Goal: Task Accomplishment & Management: Manage account settings

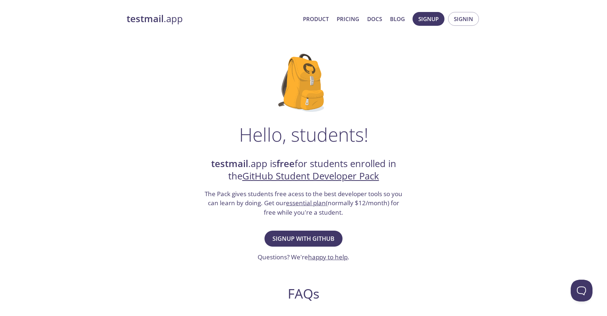
scroll to position [3, 0]
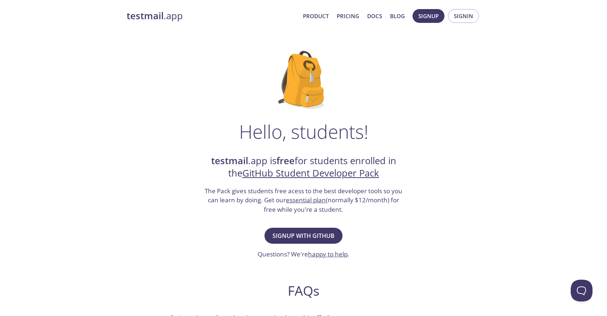
click at [323, 7] on span "Product Pricing Docs Blog" at bounding box center [354, 15] width 110 height 17
click at [329, 234] on span "Signup with GitHub" at bounding box center [304, 235] width 62 height 10
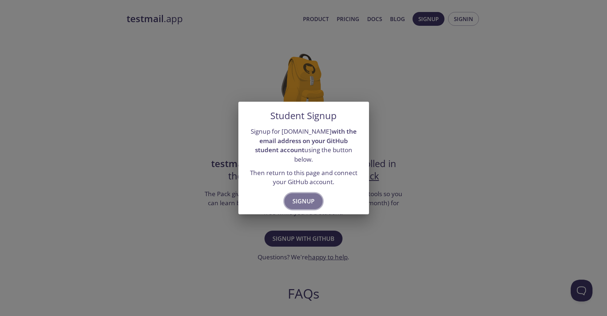
click at [308, 193] on button "Signup" at bounding box center [304, 201] width 38 height 16
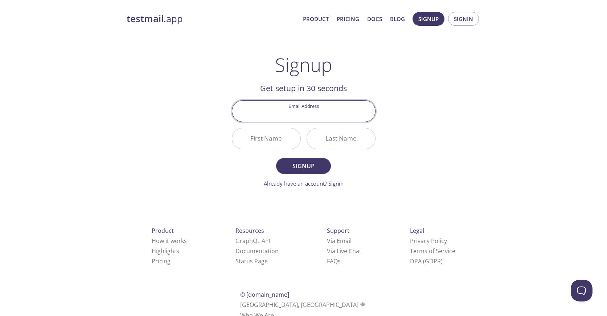
type input "[EMAIL_ADDRESS][DOMAIN_NAME]"
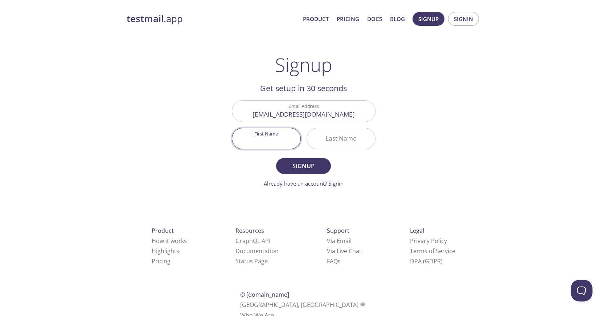
click at [291, 143] on input "First Name" at bounding box center [266, 138] width 68 height 21
type input "[PERSON_NAME]"
click at [318, 169] on span "Signup" at bounding box center [303, 166] width 38 height 10
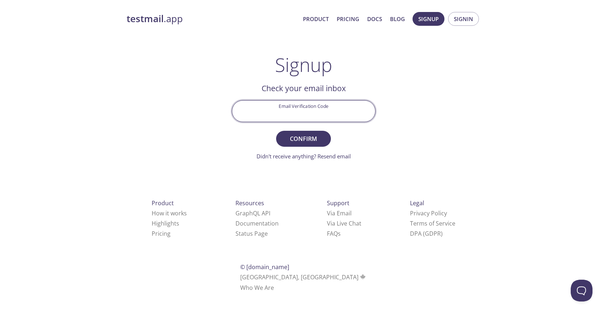
click at [342, 116] on input "Email Verification Code" at bounding box center [303, 111] width 143 height 21
paste input "BLF9MCY"
type input "BLF9MCY"
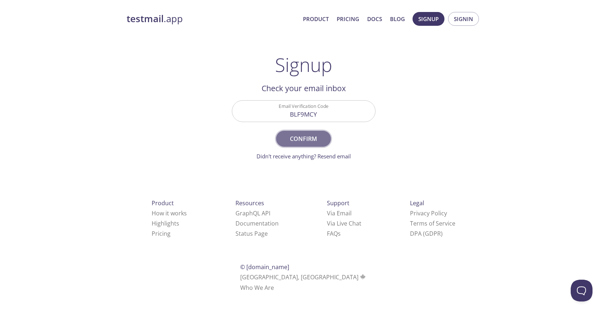
click at [314, 140] on span "Confirm" at bounding box center [303, 139] width 38 height 10
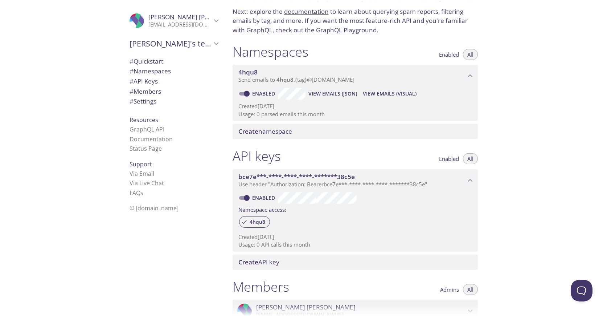
scroll to position [55, 0]
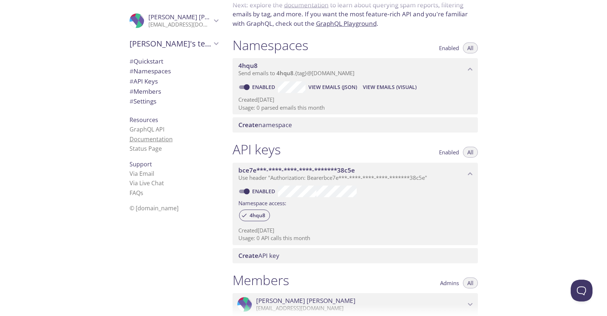
click at [161, 138] on link "Documentation" at bounding box center [151, 139] width 43 height 8
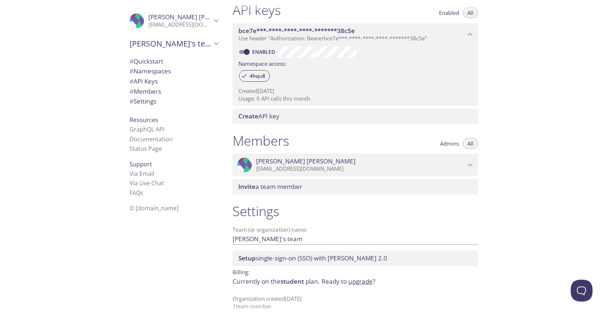
scroll to position [0, 0]
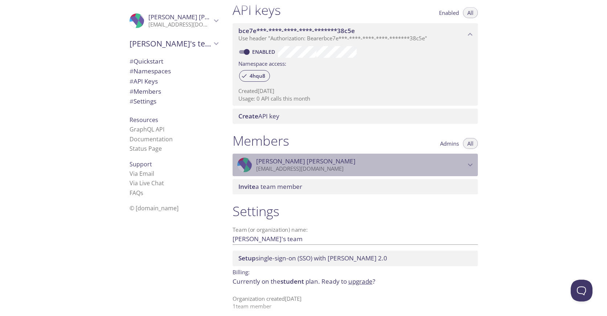
click at [455, 165] on p "[EMAIL_ADDRESS][DOMAIN_NAME]" at bounding box center [360, 168] width 209 height 7
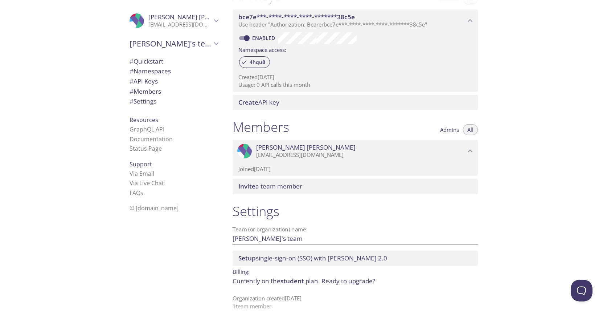
scroll to position [208, 0]
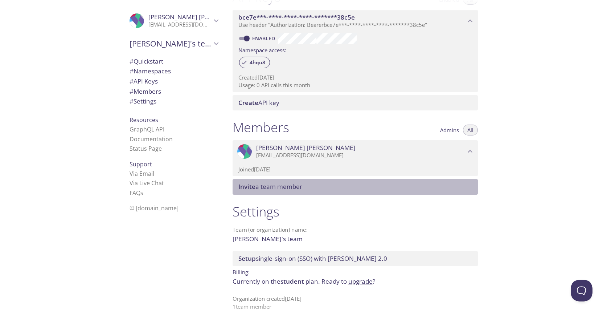
click at [414, 183] on span "Invite a team member" at bounding box center [356, 187] width 237 height 8
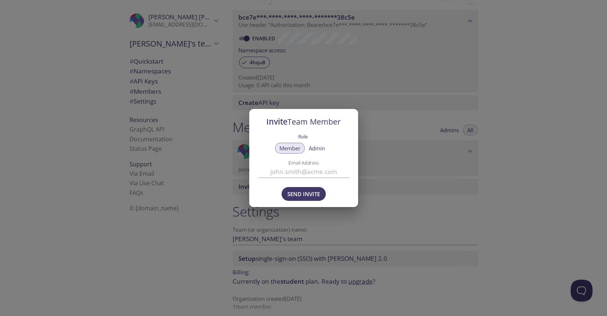
click at [324, 168] on input "Email Address" at bounding box center [303, 171] width 91 height 12
type input "wmelendez215@gmail.com"
click at [316, 193] on span "Send Invite" at bounding box center [303, 193] width 33 height 9
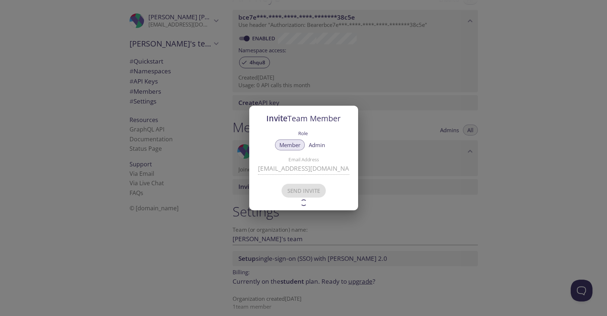
click at [319, 146] on div "Member Admin" at bounding box center [302, 144] width 54 height 11
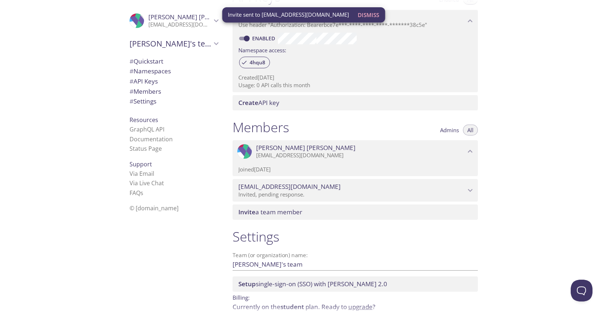
click at [439, 185] on span "wmelendez215@gmail.com" at bounding box center [351, 187] width 227 height 8
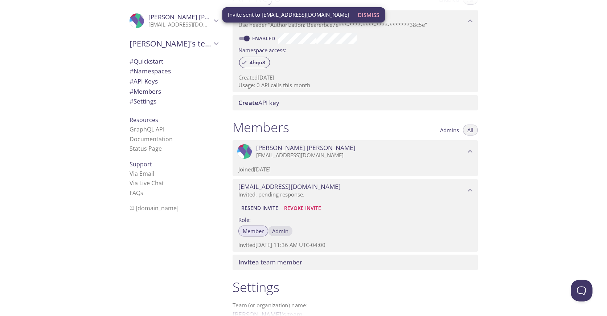
click at [289, 229] on button "Admin" at bounding box center [280, 230] width 25 height 11
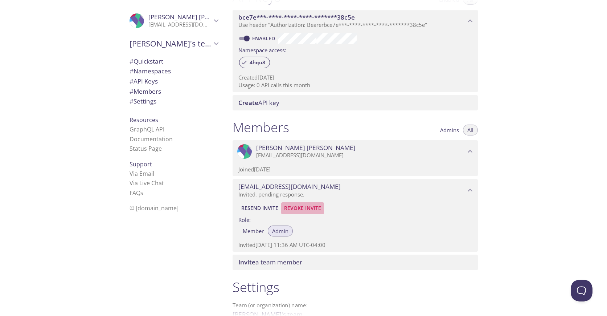
click at [310, 204] on span "Revoke Invite" at bounding box center [302, 208] width 37 height 9
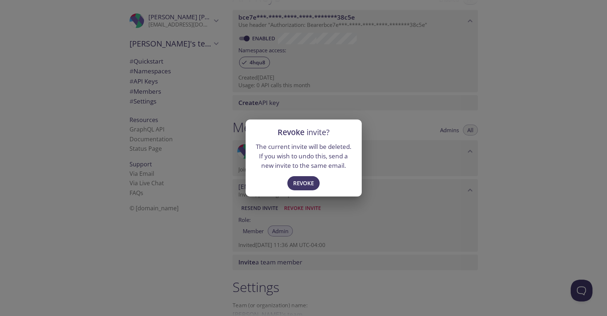
click at [246, 246] on div "Revoke invite? The current invite will be deleted. If you wish to undo this, se…" at bounding box center [303, 158] width 607 height 316
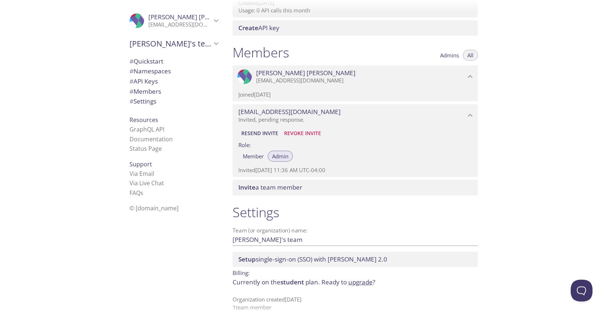
scroll to position [0, 0]
click at [252, 255] on span "Setup" at bounding box center [246, 259] width 17 height 8
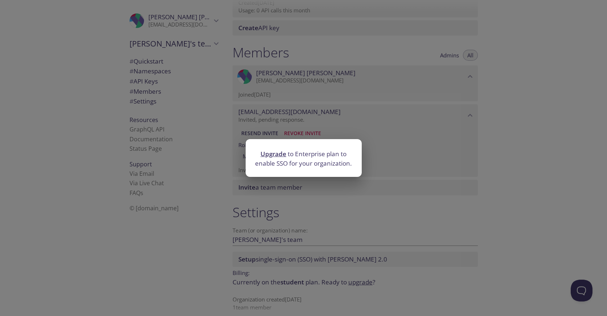
click at [252, 212] on div "Upgrade to Enterprise plan to enable SSO for your organization." at bounding box center [303, 158] width 607 height 316
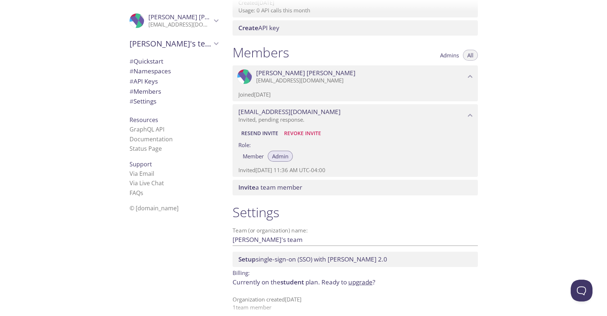
click at [192, 46] on span "William's team" at bounding box center [171, 43] width 82 height 10
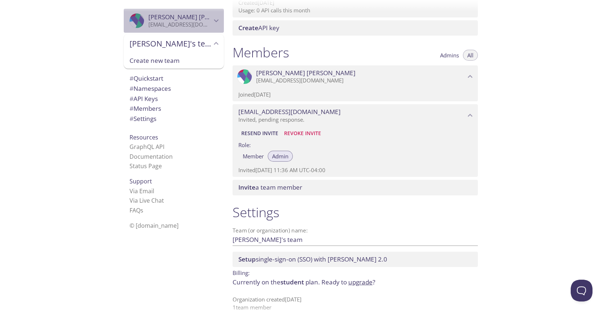
click at [212, 21] on icon "William Melendez" at bounding box center [216, 20] width 9 height 9
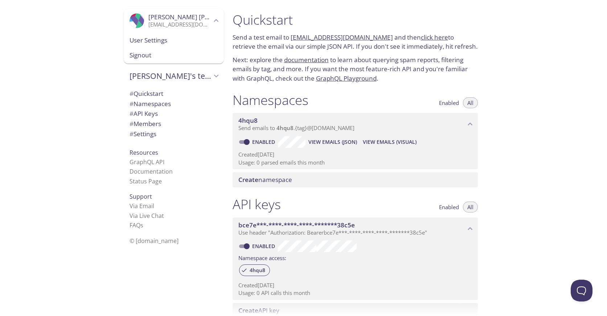
click at [105, 66] on div ".cls-1 { fill: #6d5ca8; } .cls-2 { fill: #3fc191; } .cls-3 { fill: #3b4752; } .…" at bounding box center [113, 158] width 227 height 316
click at [158, 26] on p "[EMAIL_ADDRESS][DOMAIN_NAME]" at bounding box center [179, 24] width 63 height 7
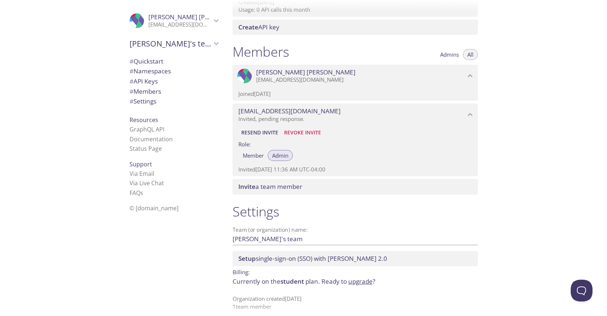
scroll to position [282, 0]
click at [569, 287] on div "Quickstart Send a test email to 4hqu8.test@inbox.testmail.app and then click he…" at bounding box center [417, 158] width 381 height 316
click at [575, 290] on button "Open Beacon popover" at bounding box center [580, 289] width 22 height 22
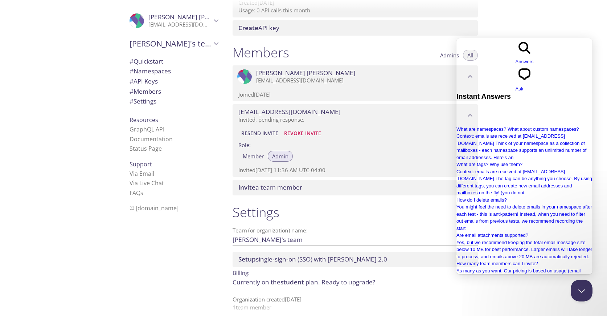
scroll to position [119, 0]
